Goal: Task Accomplishment & Management: Use online tool/utility

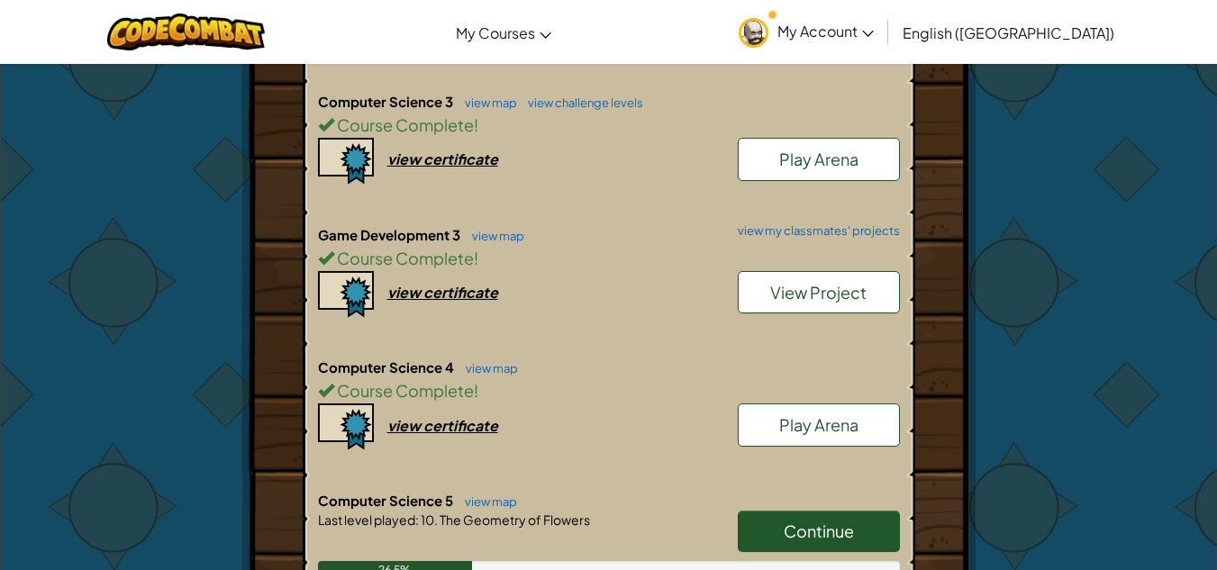
scroll to position [1682, 0]
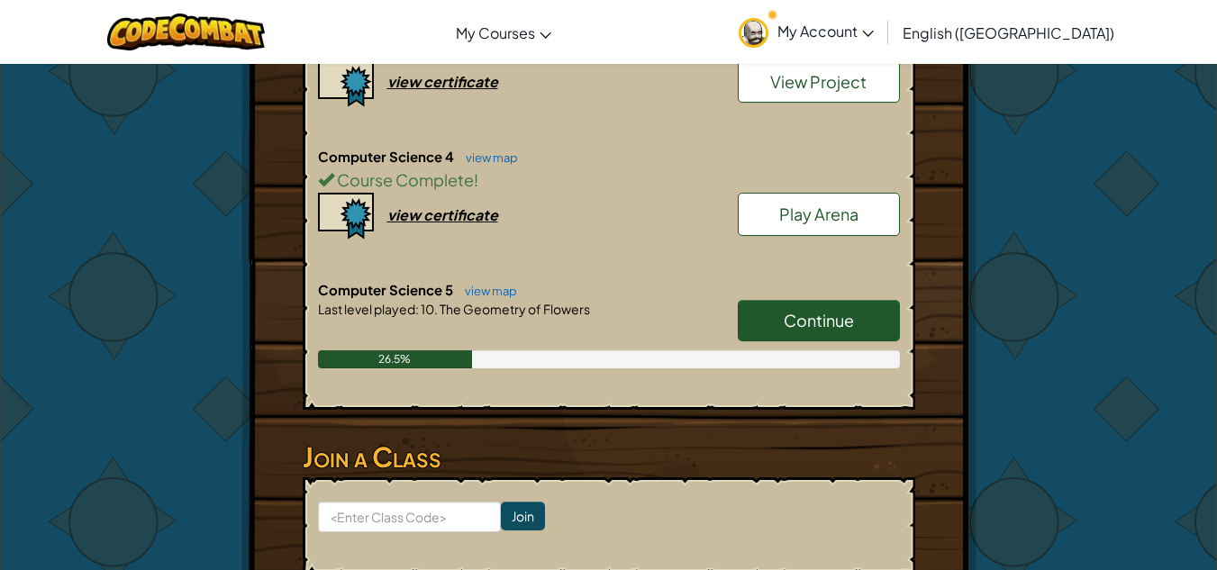
click at [868, 300] on link "Continue" at bounding box center [819, 320] width 162 height 41
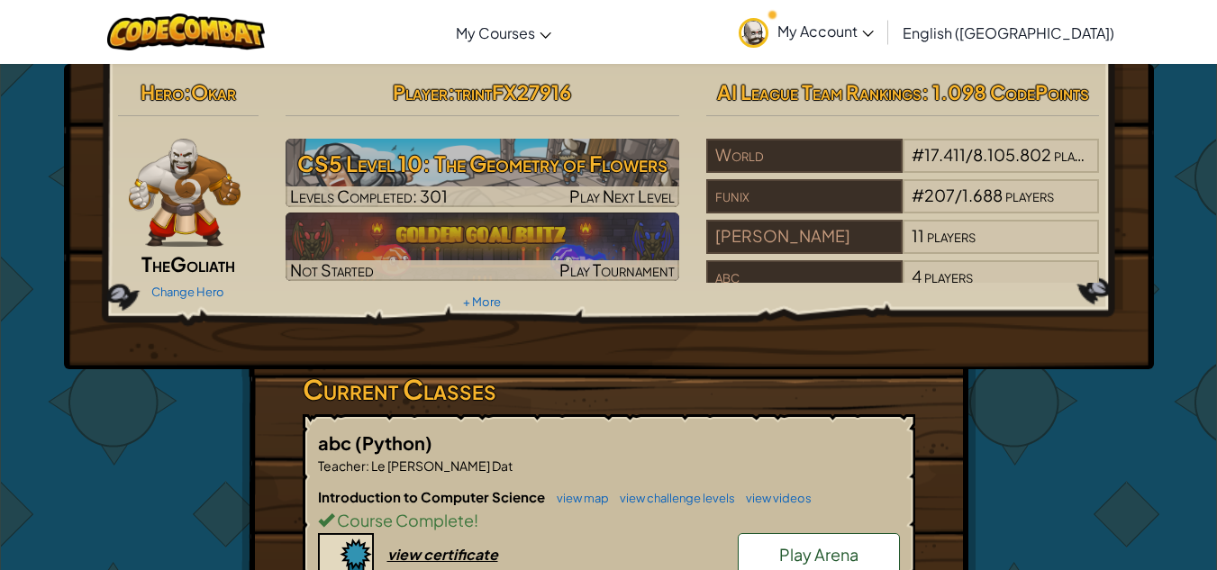
select select "en-[GEOGRAPHIC_DATA]"
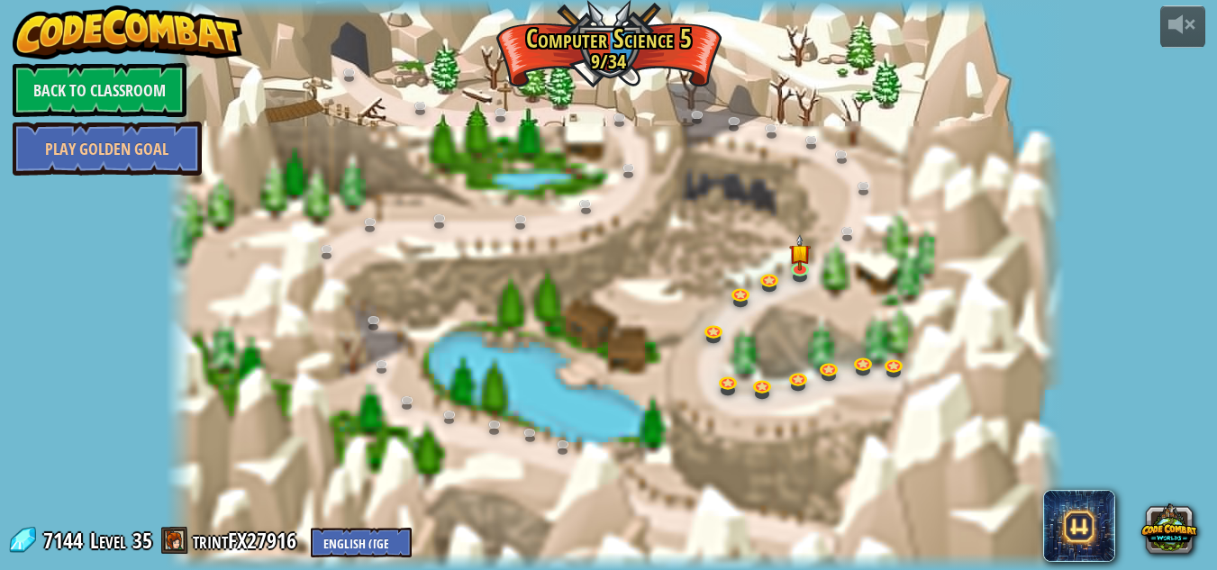
select select "en-[GEOGRAPHIC_DATA]"
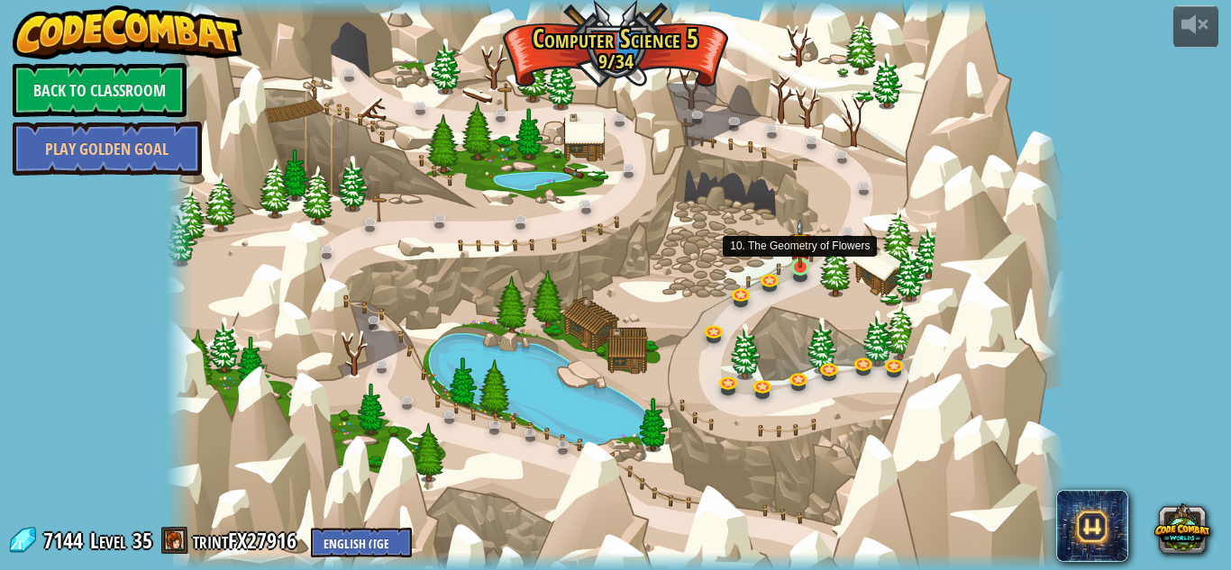
click at [798, 265] on img at bounding box center [800, 243] width 22 height 49
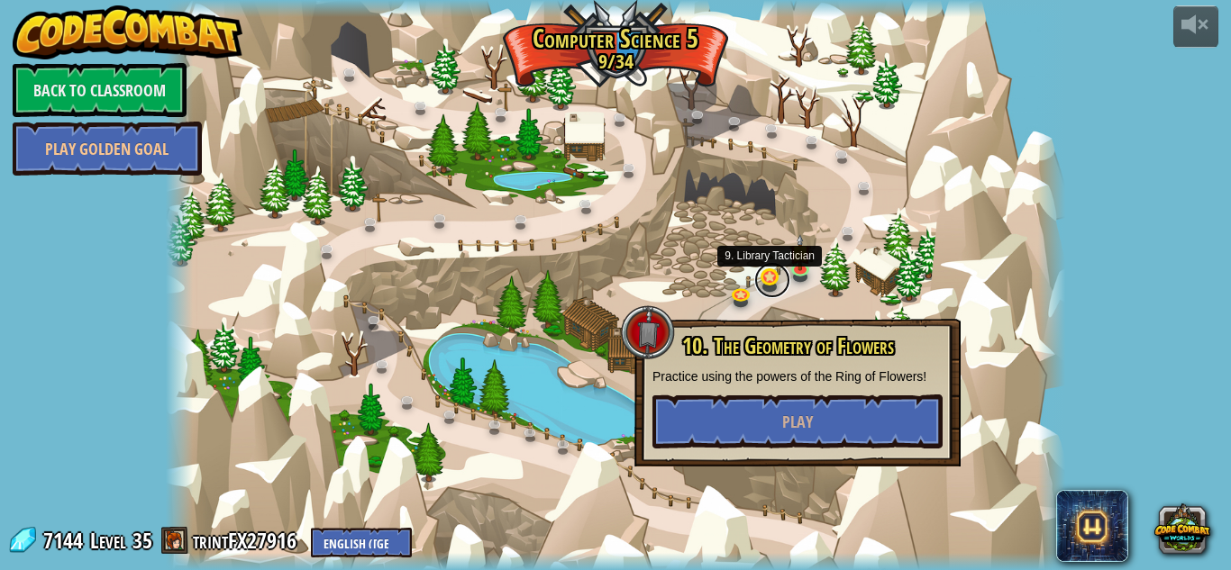
click at [770, 278] on link at bounding box center [772, 280] width 36 height 36
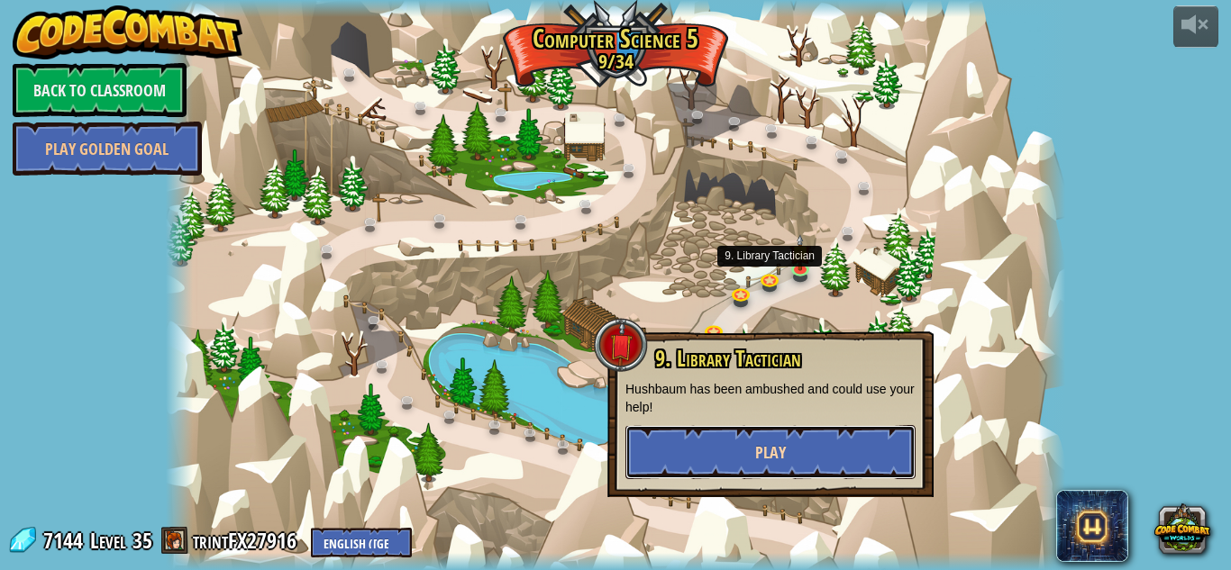
click at [752, 449] on button "Play" at bounding box center [770, 452] width 290 height 54
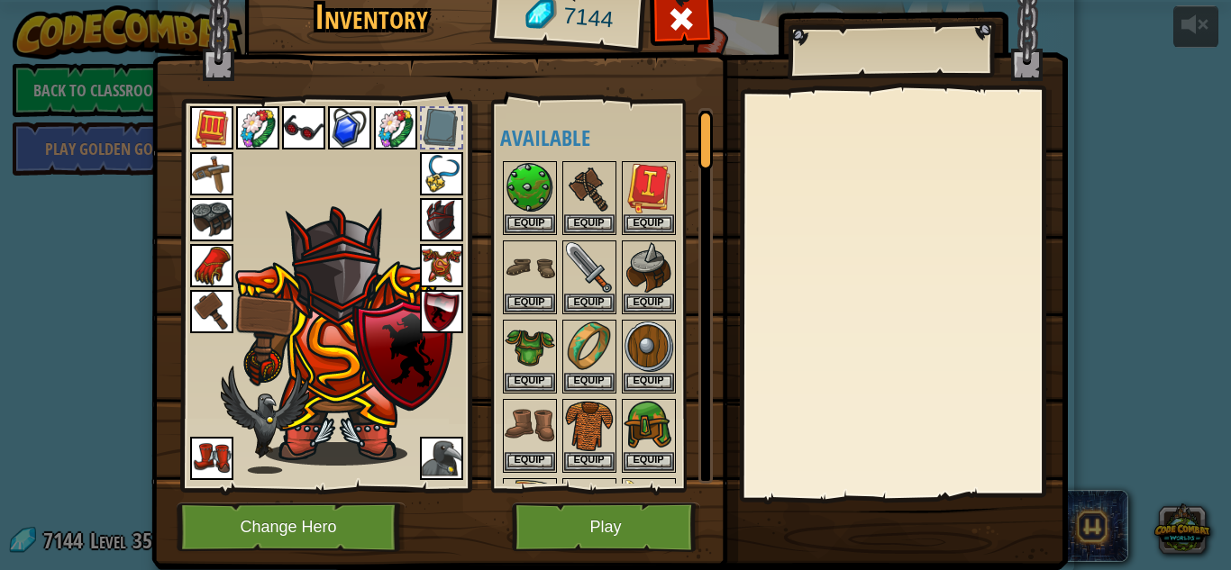
click at [623, 500] on img at bounding box center [609, 243] width 916 height 654
click at [620, 525] on button "Play" at bounding box center [606, 528] width 188 height 50
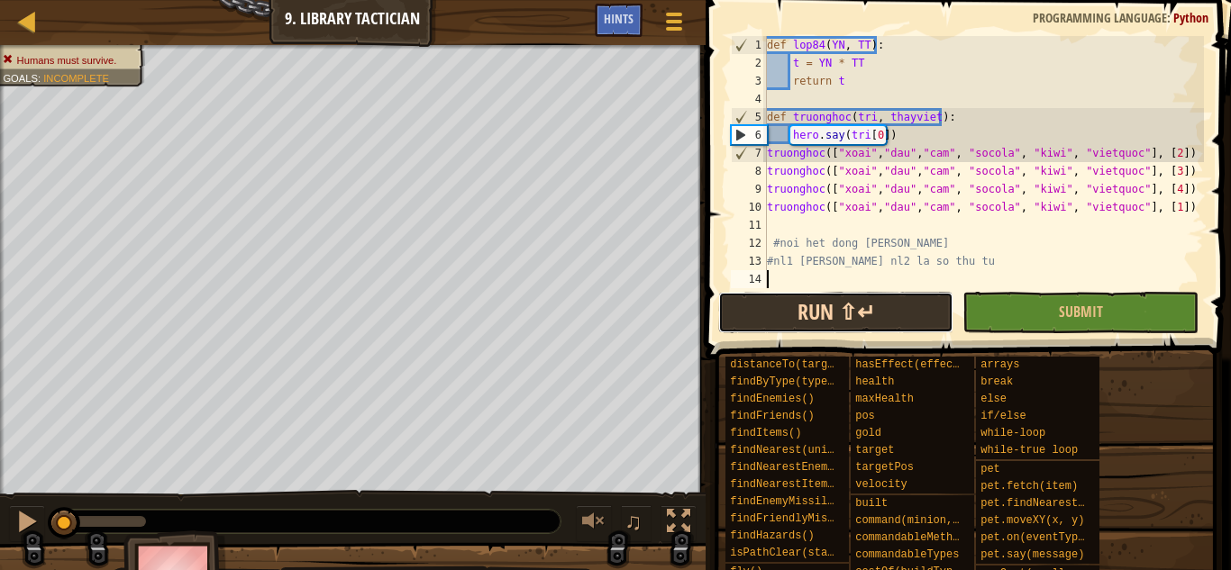
click at [816, 328] on button "Run ⇧↵" at bounding box center [835, 312] width 235 height 41
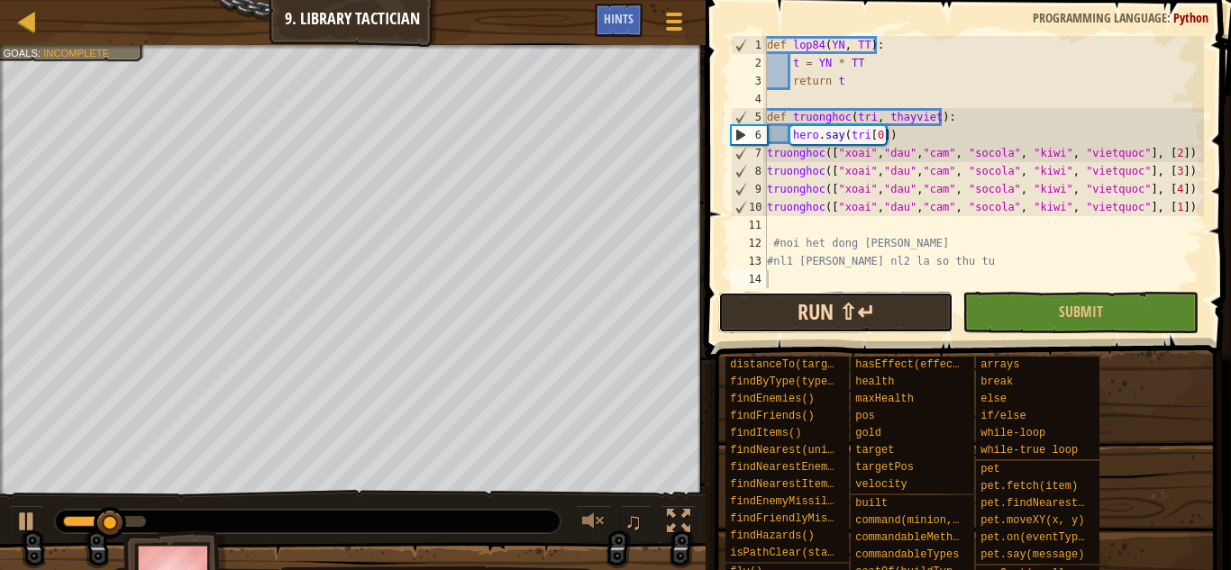
click at [873, 325] on button "Run ⇧↵" at bounding box center [835, 312] width 235 height 41
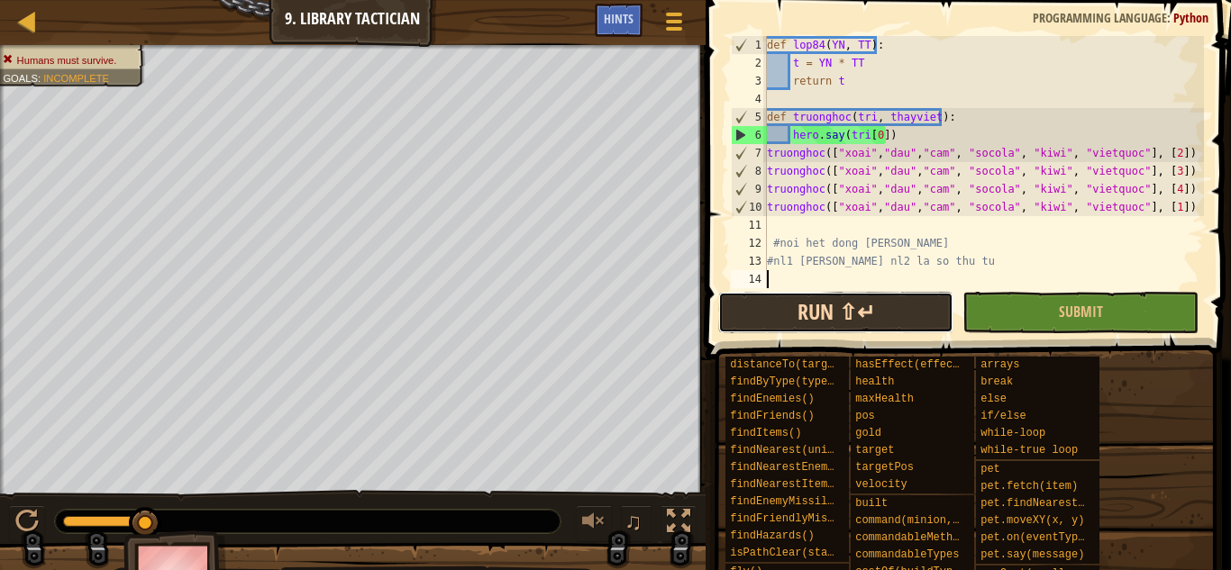
click at [882, 305] on button "Run ⇧↵" at bounding box center [835, 312] width 235 height 41
click at [874, 312] on button "Run ⇧↵" at bounding box center [835, 312] width 235 height 41
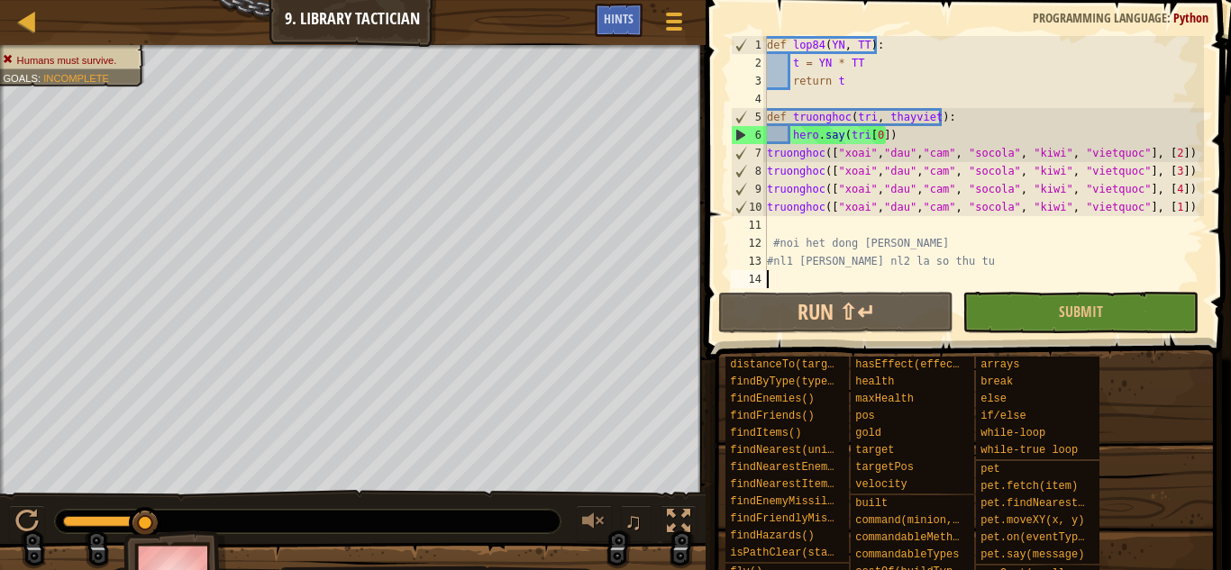
click at [877, 141] on div "def lop84 ( YN , TT ) : t = YN * TT return t def truonghoc ( tri , thayviet ) :…" at bounding box center [983, 180] width 441 height 288
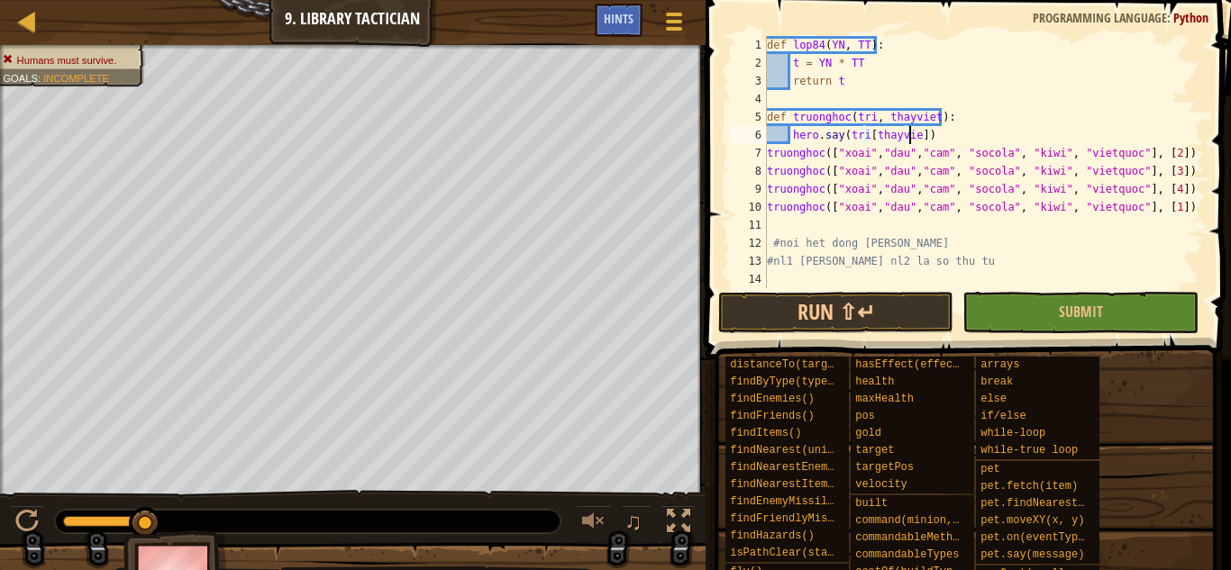
scroll to position [8, 12]
click at [822, 291] on span at bounding box center [970, 154] width 540 height 413
click at [811, 300] on button "Run ⇧↵" at bounding box center [835, 312] width 235 height 41
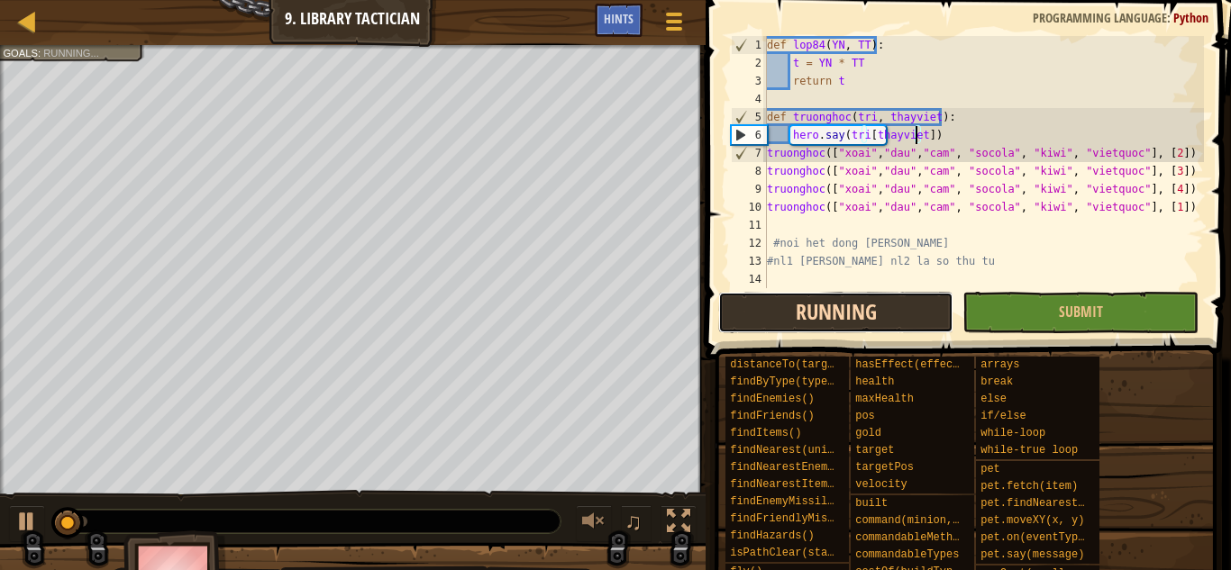
click at [792, 315] on button "Running" at bounding box center [835, 312] width 235 height 41
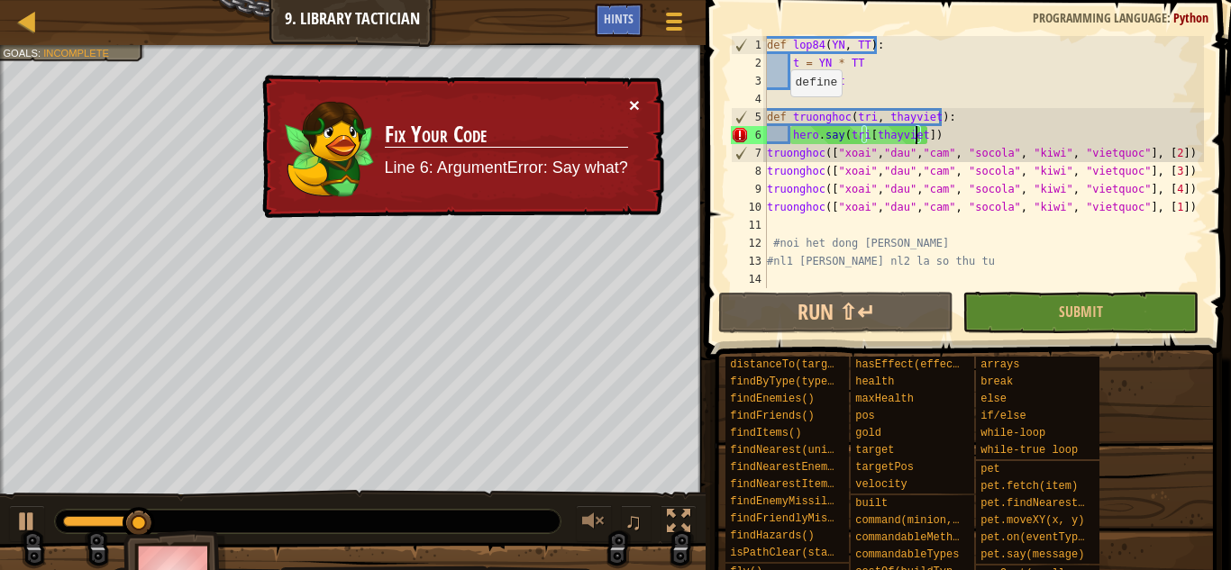
click at [630, 98] on button "×" at bounding box center [634, 105] width 11 height 19
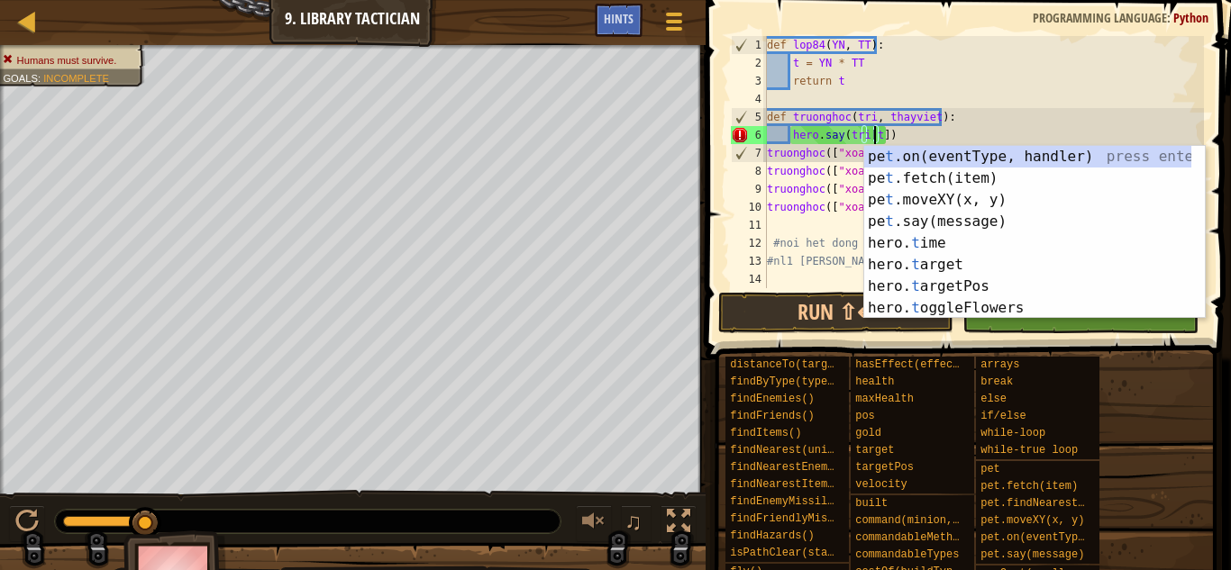
scroll to position [8, 8]
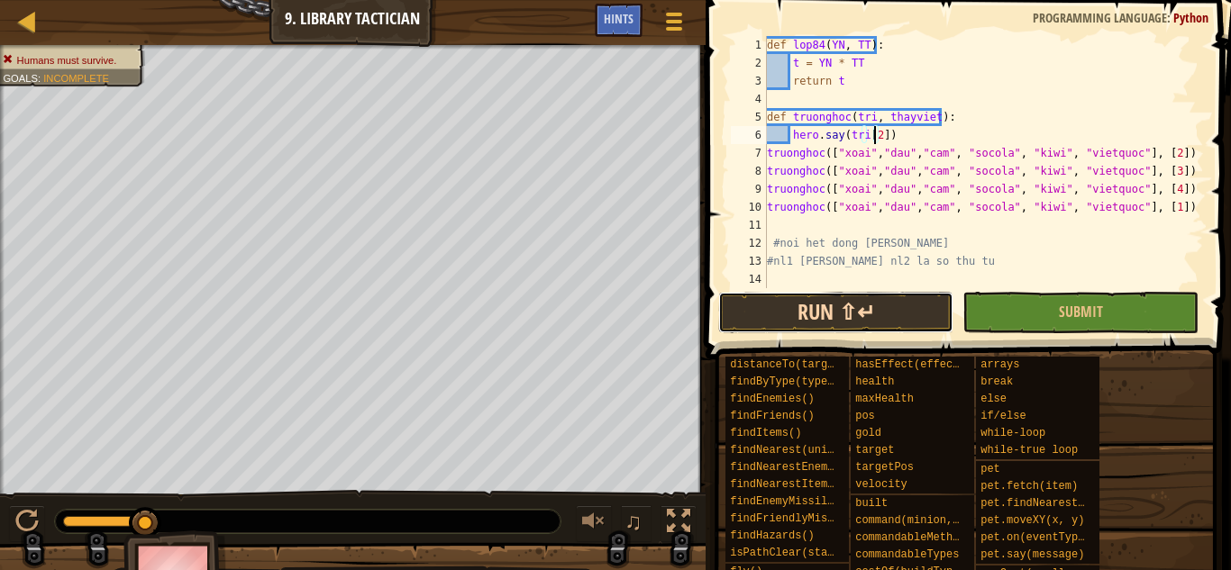
click at [839, 305] on button "Run ⇧↵" at bounding box center [835, 312] width 235 height 41
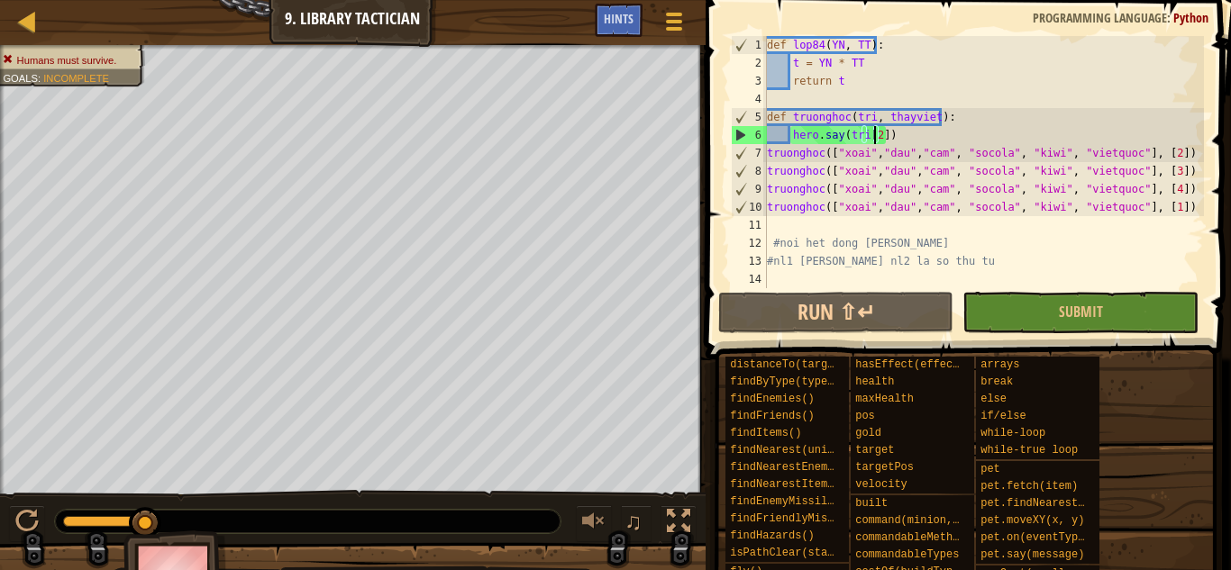
click at [927, 136] on div "def lop84 ( YN , TT ) : t = YN * TT return t def truonghoc ( tri , thayviet ) :…" at bounding box center [983, 180] width 441 height 288
click at [1135, 150] on div "def lop84 ( YN , TT ) : t = YN * TT return t def truonghoc ( tri , thayviet ) :…" at bounding box center [983, 180] width 441 height 288
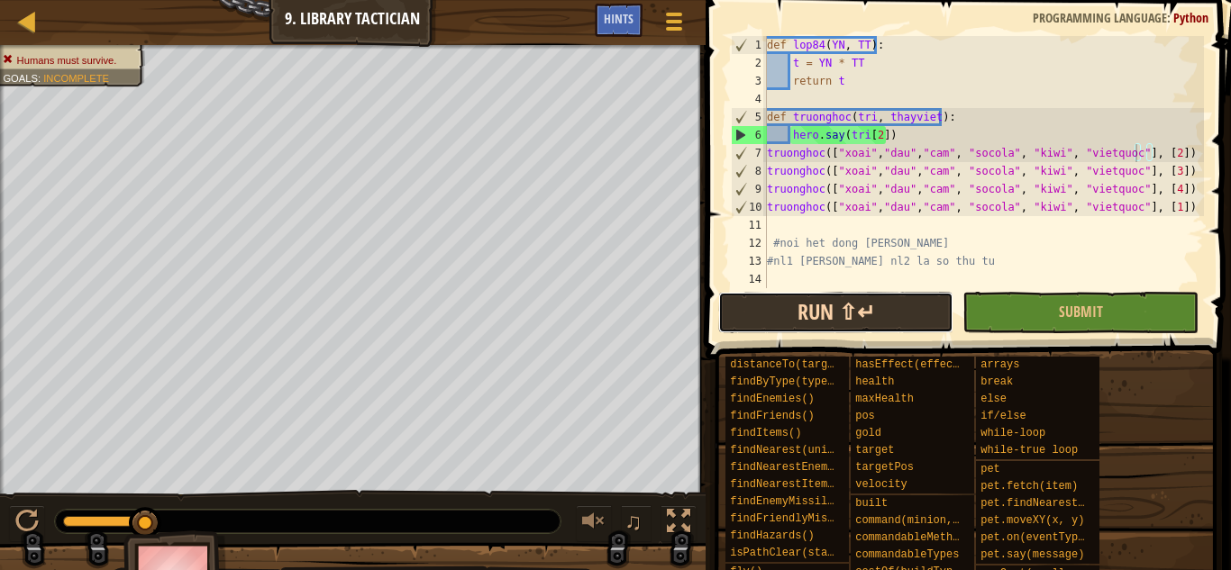
click at [828, 316] on button "Run ⇧↵" at bounding box center [835, 312] width 235 height 41
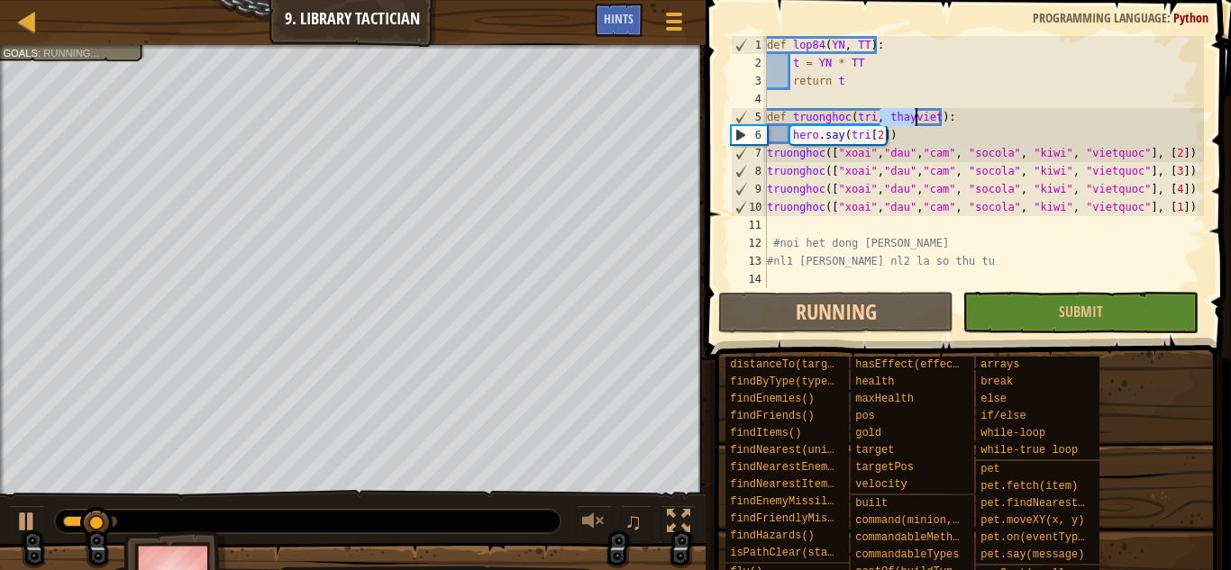
drag, startPoint x: 882, startPoint y: 110, endPoint x: 913, endPoint y: 110, distance: 30.6
click at [913, 110] on div "def lop84 ( YN , TT ) : t = YN * TT return t def truonghoc ( tri , thayviet ) :…" at bounding box center [983, 180] width 441 height 288
drag, startPoint x: 1134, startPoint y: 148, endPoint x: 1144, endPoint y: 149, distance: 10.0
click at [1144, 149] on div "def lop84 ( YN , TT ) : t = YN * TT return t def truonghoc ( tri , thayviet ) :…" at bounding box center [983, 180] width 441 height 288
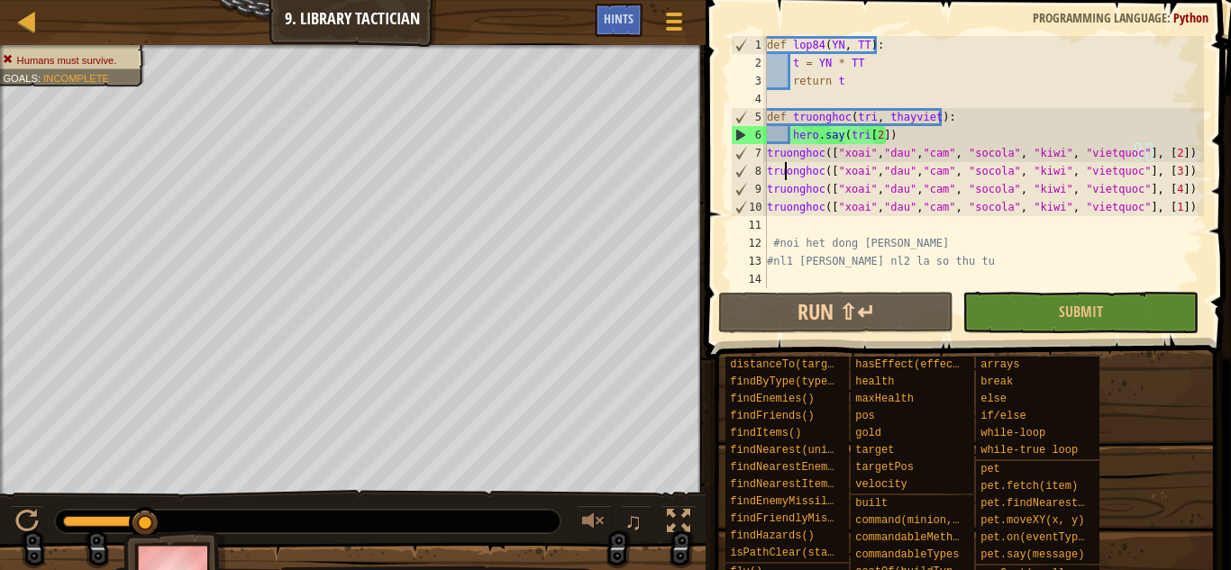
click at [785, 163] on div "def lop84 ( YN , TT ) : t = YN * TT return t def truonghoc ( tri , thayviet ) :…" at bounding box center [983, 180] width 441 height 288
click at [767, 150] on div "def lop84 ( YN , TT ) : t = YN * TT return t def truonghoc ( tri , thayviet ) :…" at bounding box center [983, 180] width 441 height 288
drag, startPoint x: 864, startPoint y: 134, endPoint x: 791, endPoint y: 135, distance: 73.0
click at [791, 135] on div "def lop84 ( YN , TT ) : t = YN * TT return t def truonghoc ( tri , thayviet ) :…" at bounding box center [983, 180] width 441 height 288
type textarea "hero.say(tri[2])"
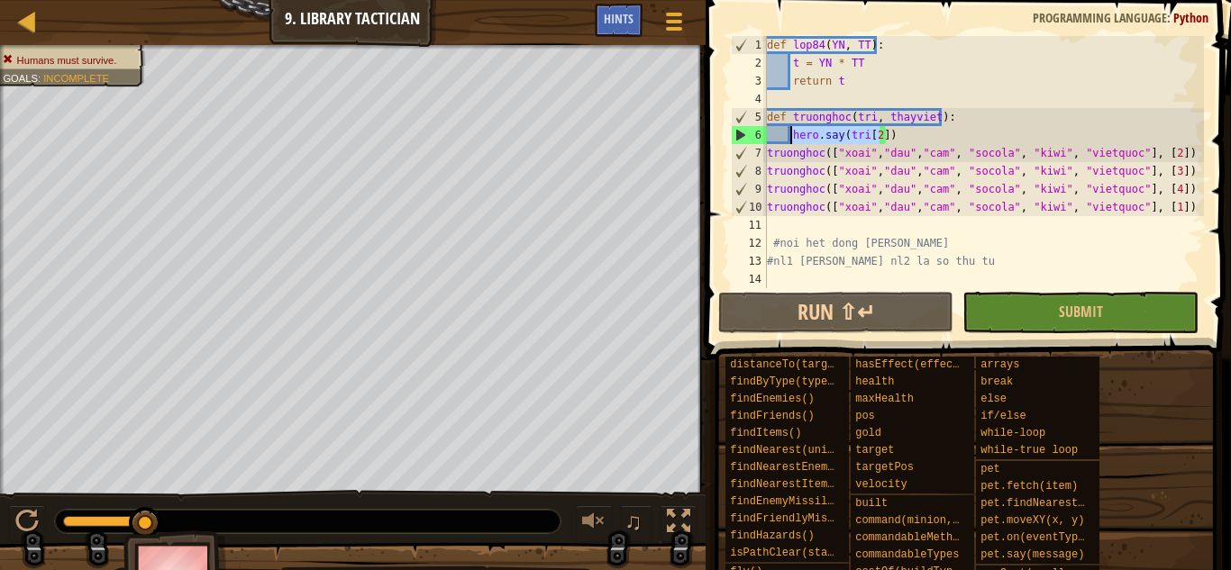
click at [902, 137] on div "def lop84 ( YN , TT ) : t = YN * TT return t def truonghoc ( tri , thayviet ) :…" at bounding box center [983, 180] width 441 height 288
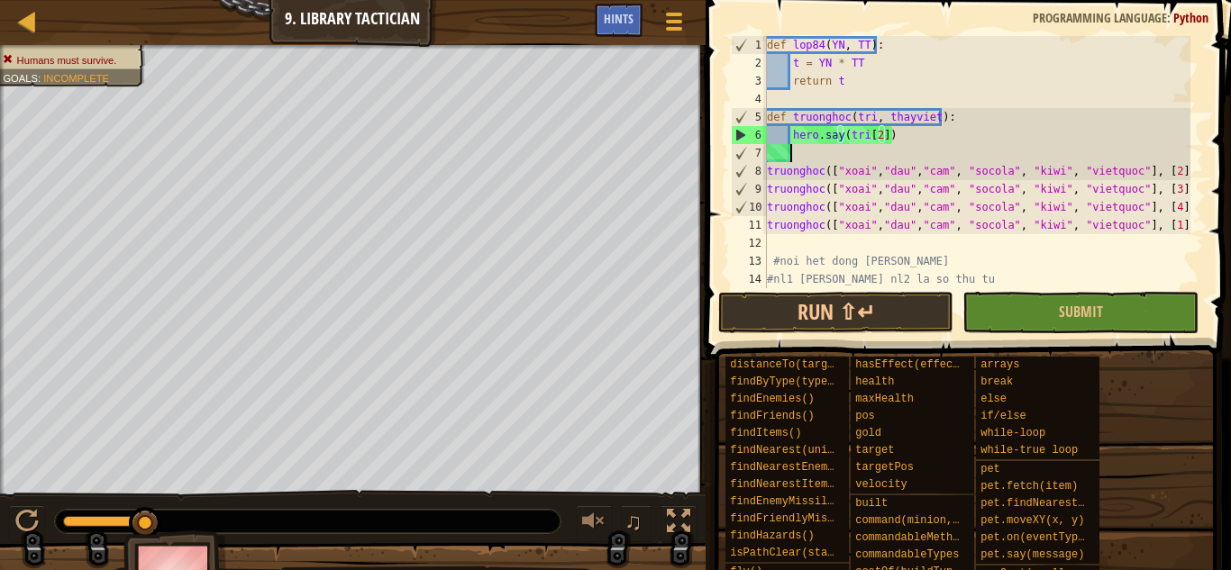
scroll to position [8, 1]
paste textarea "hero.say(tri[2]"
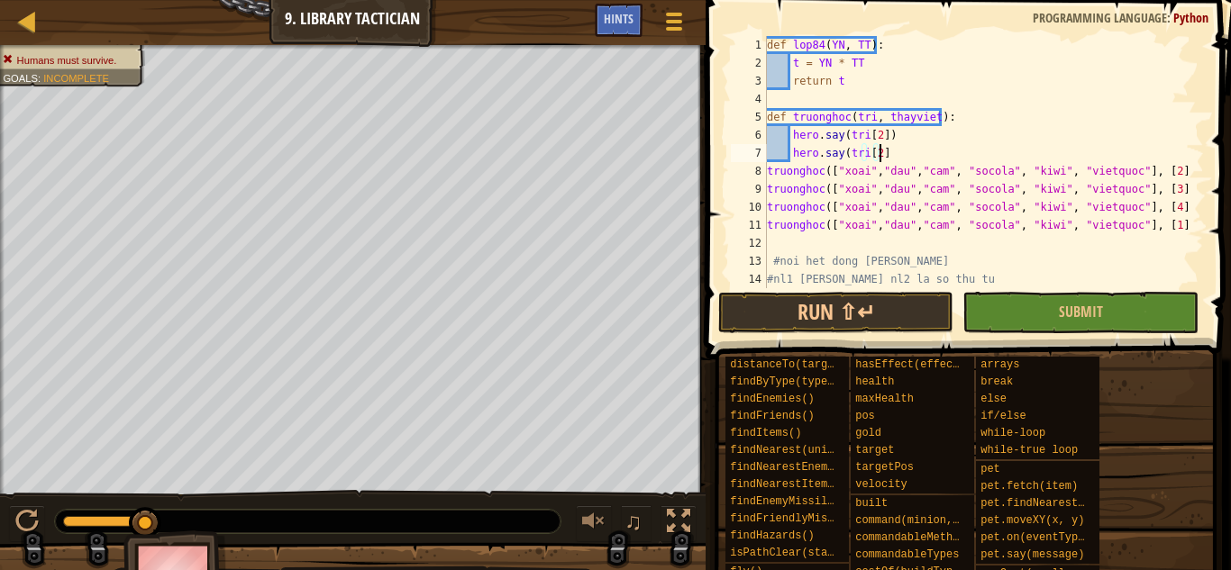
click at [791, 156] on div "def lop84 ( YN , TT ) : t = YN * TT return t def truonghoc ( tri , thayviet ) :…" at bounding box center [976, 180] width 427 height 288
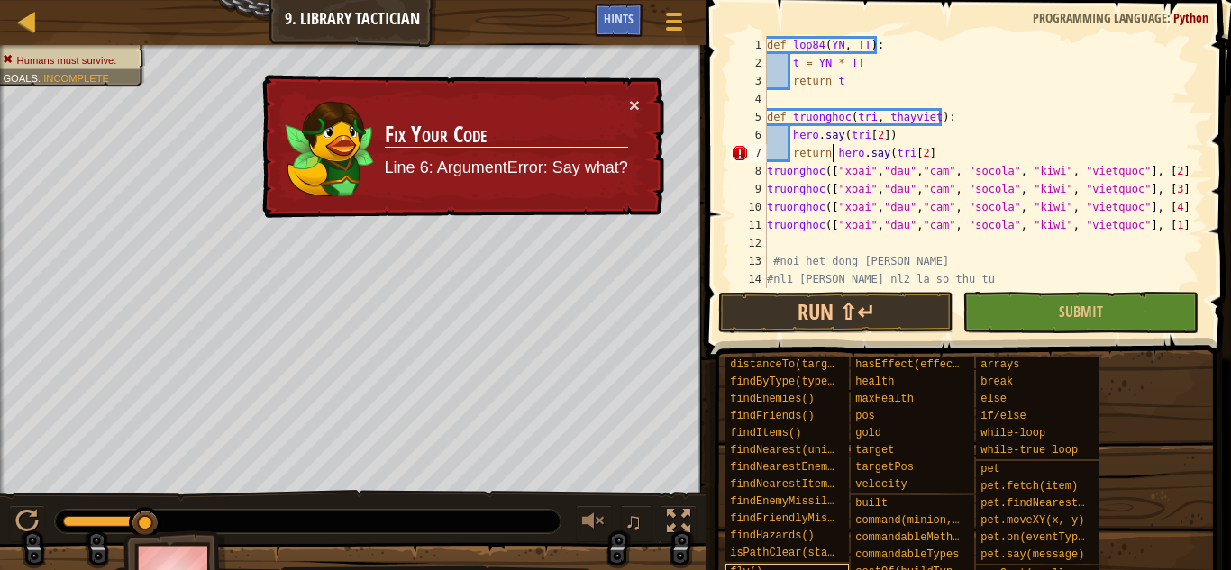
type textarea "return hero.say(tri[2]"
